Goal: Task Accomplishment & Management: Complete application form

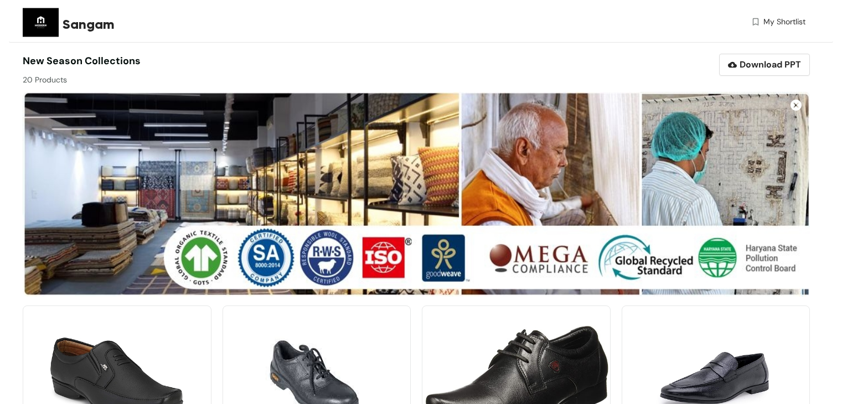
scroll to position [222, 0]
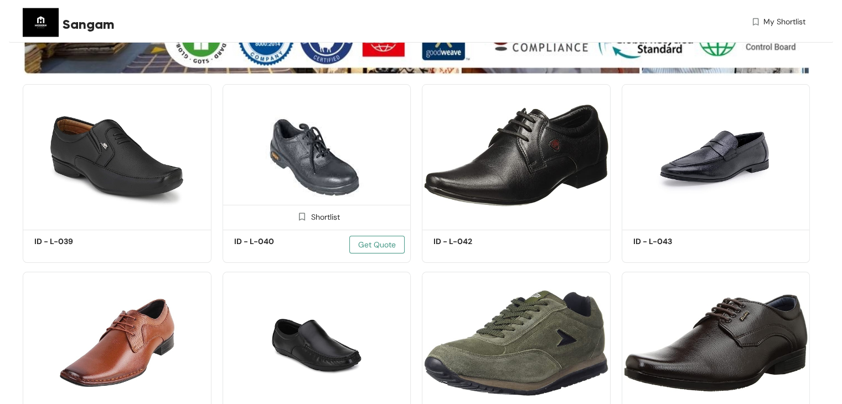
click at [366, 249] on span "Get Quote" at bounding box center [377, 245] width 38 height 12
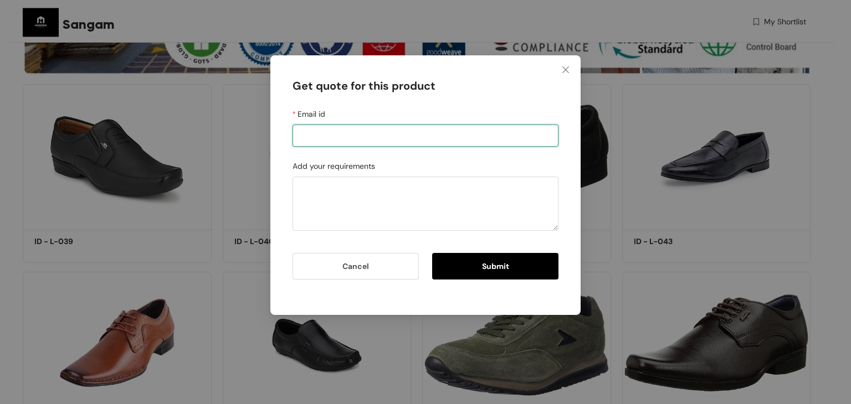
click at [0, 0] on input "Email id" at bounding box center [0, 0] width 0 height 0
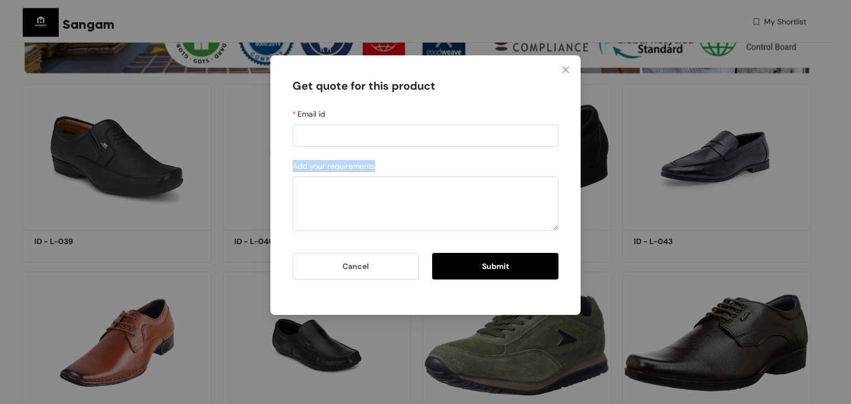
drag, startPoint x: 292, startPoint y: 167, endPoint x: 379, endPoint y: 165, distance: 86.4
click at [379, 165] on div "Add your requirements" at bounding box center [425, 168] width 266 height 17
copy label "Add your requirements"
click at [380, 271] on button "Cancel" at bounding box center [355, 266] width 126 height 27
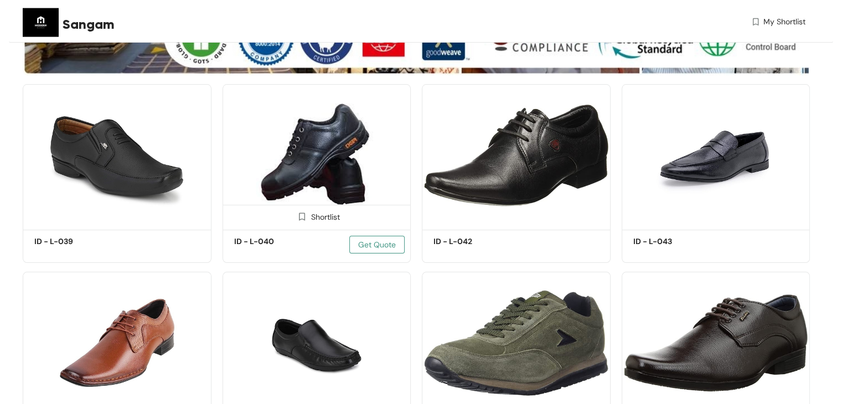
click at [368, 243] on span "Get Quote" at bounding box center [377, 245] width 38 height 12
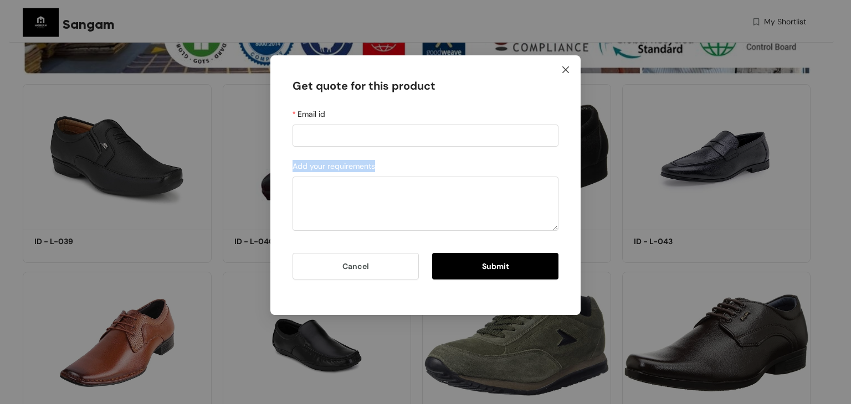
click at [567, 72] on icon "close" at bounding box center [565, 69] width 9 height 9
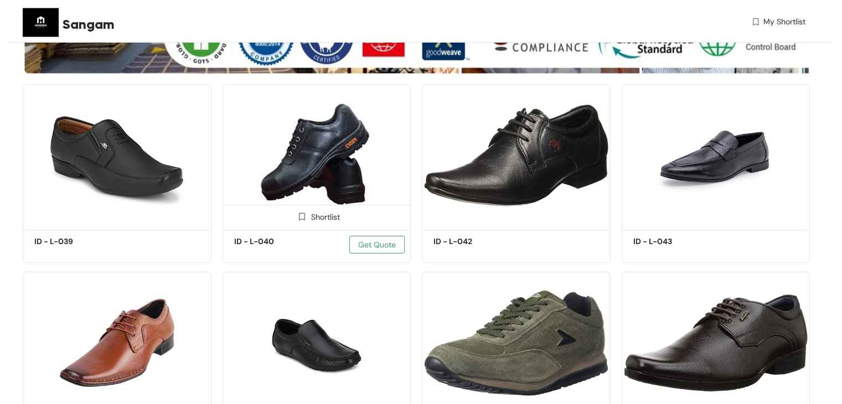
click at [361, 246] on span "Get Quote" at bounding box center [377, 245] width 38 height 12
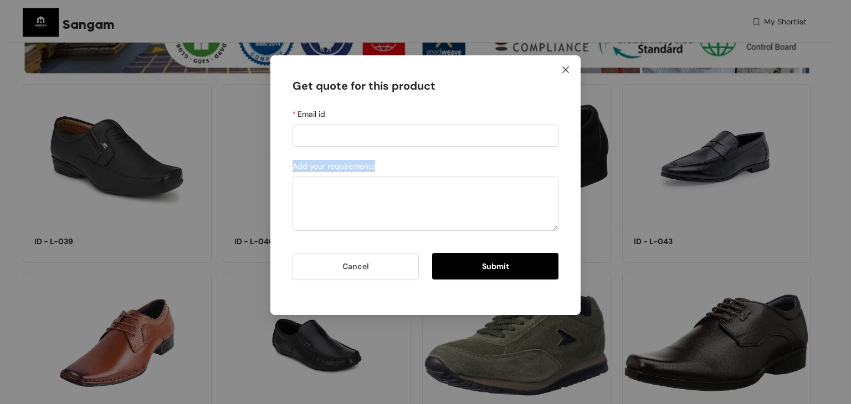
click at [567, 74] on span "Close" at bounding box center [565, 70] width 30 height 30
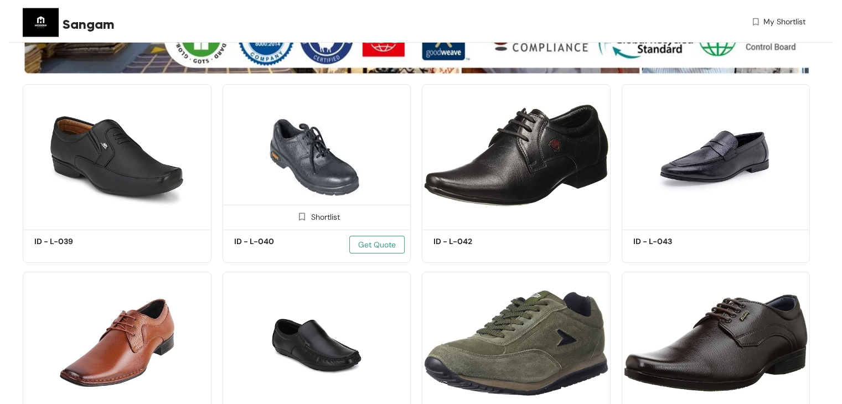
click at [377, 241] on span "Get Quote" at bounding box center [377, 245] width 38 height 12
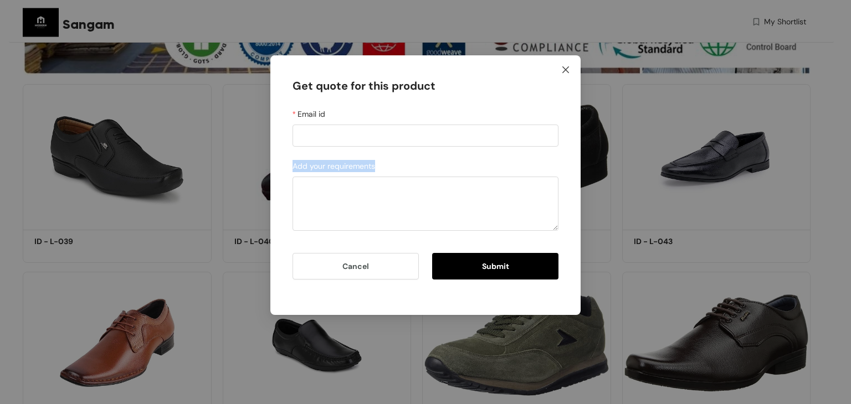
click at [563, 65] on icon "close" at bounding box center [565, 69] width 9 height 9
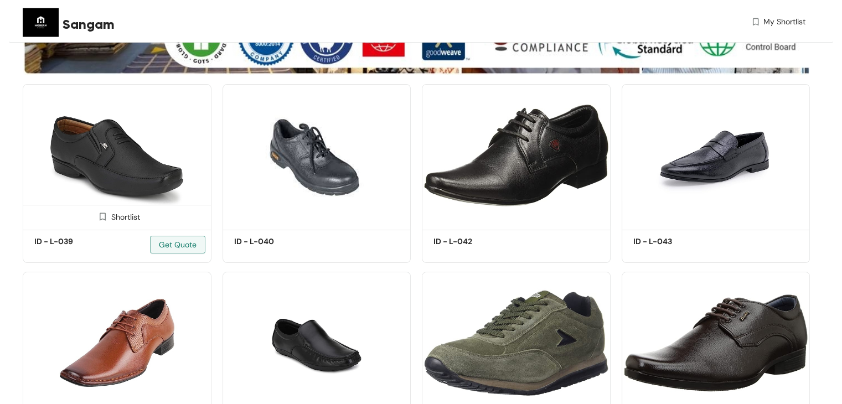
click at [194, 138] on img at bounding box center [117, 155] width 189 height 142
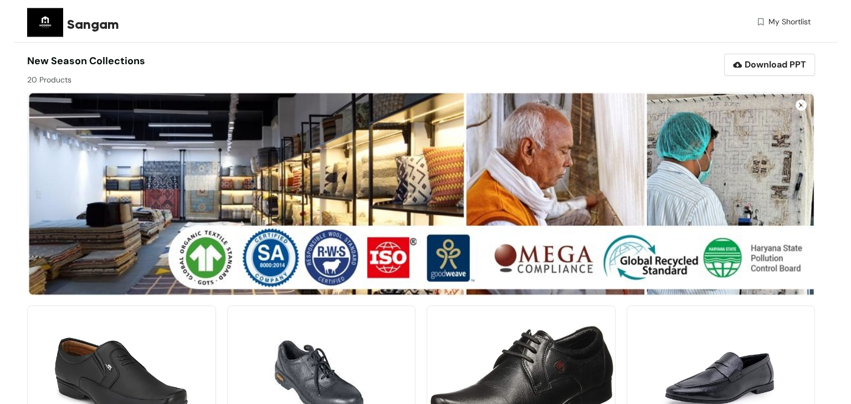
scroll to position [222, 0]
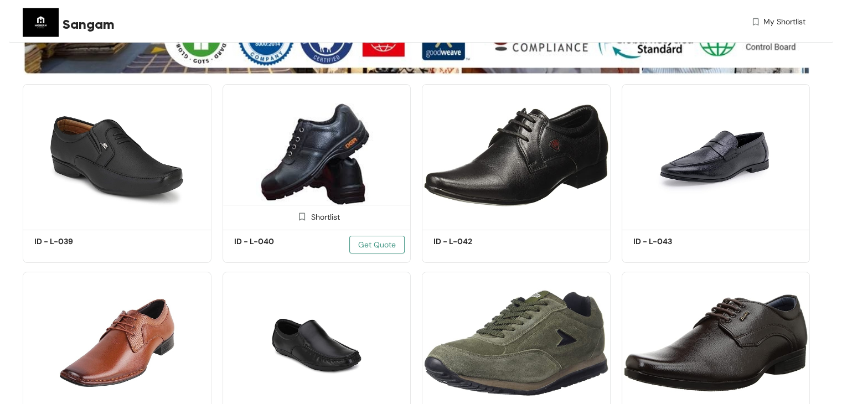
click at [365, 244] on span "Get Quote" at bounding box center [377, 245] width 38 height 12
